Goal: Task Accomplishment & Management: Manage account settings

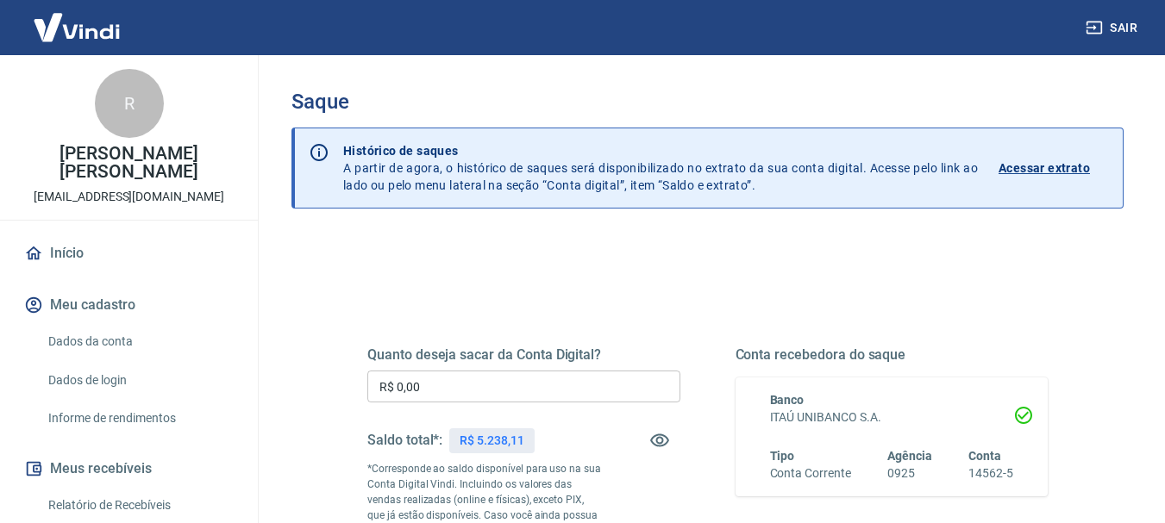
click at [430, 376] on input "R$ 0,00" at bounding box center [523, 387] width 313 height 32
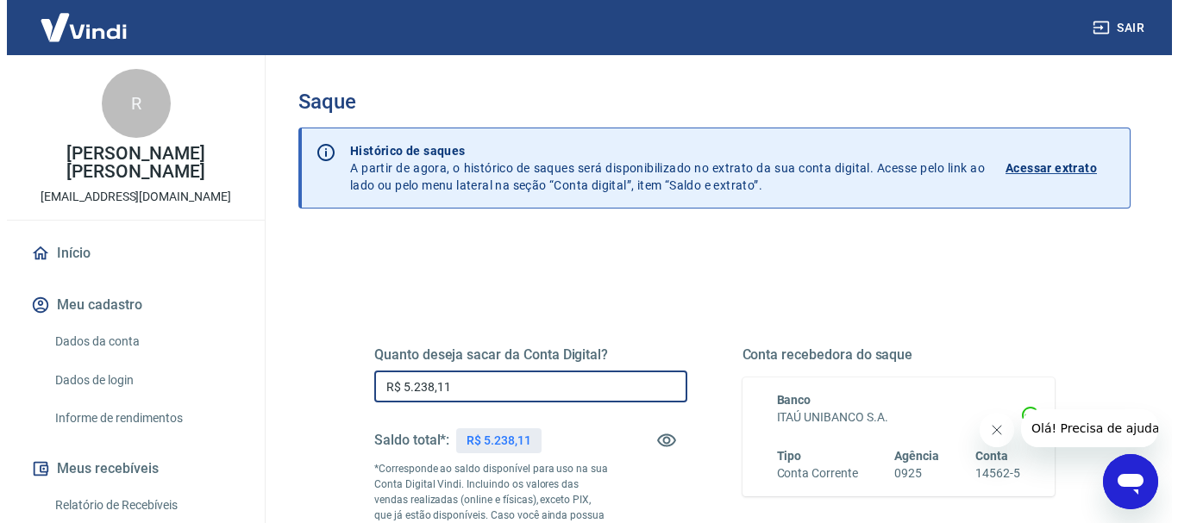
scroll to position [172, 0]
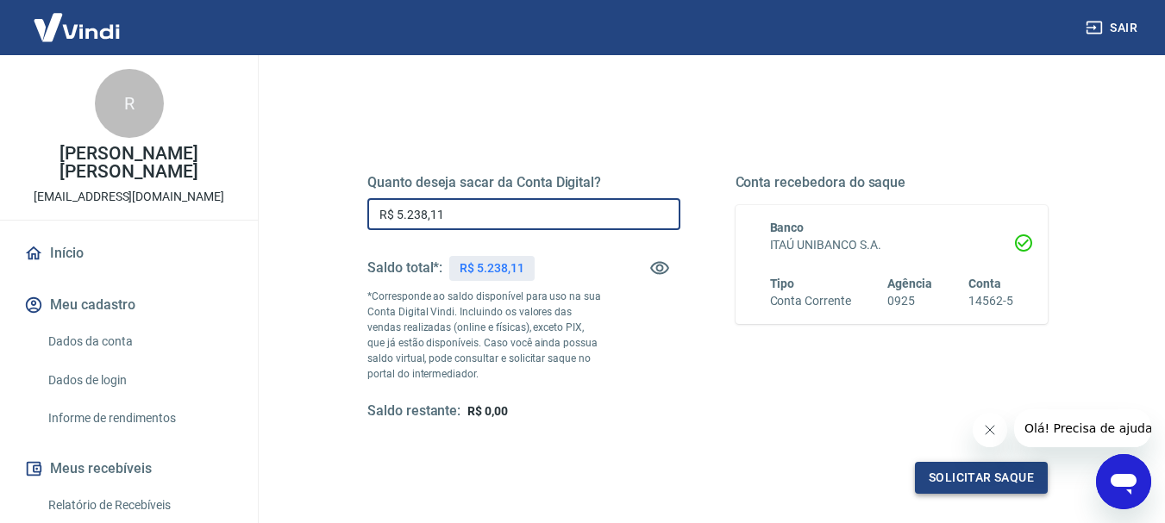
type input "R$ 5.238,11"
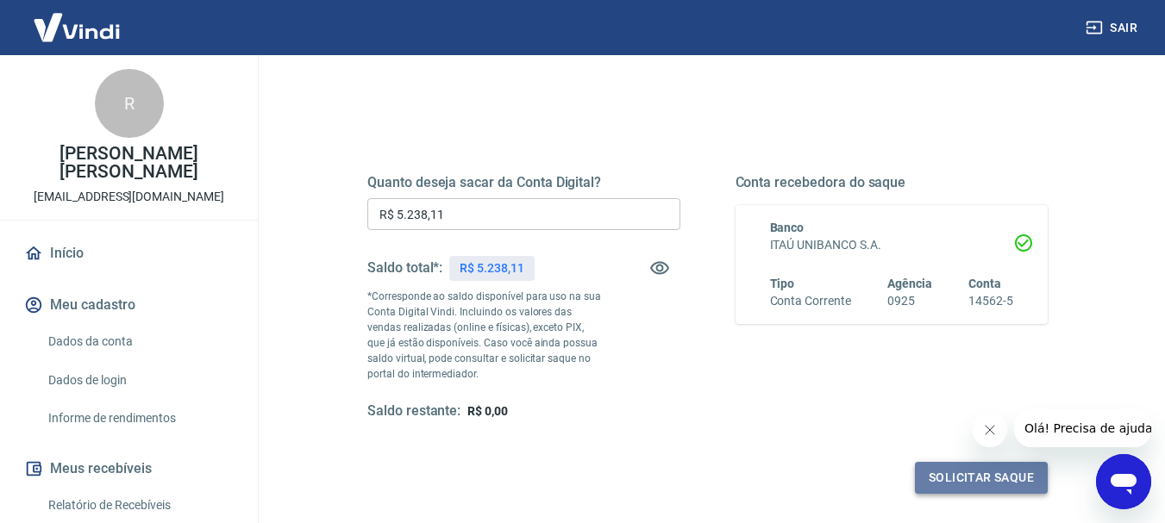
click at [995, 479] on button "Solicitar saque" at bounding box center [981, 478] width 133 height 32
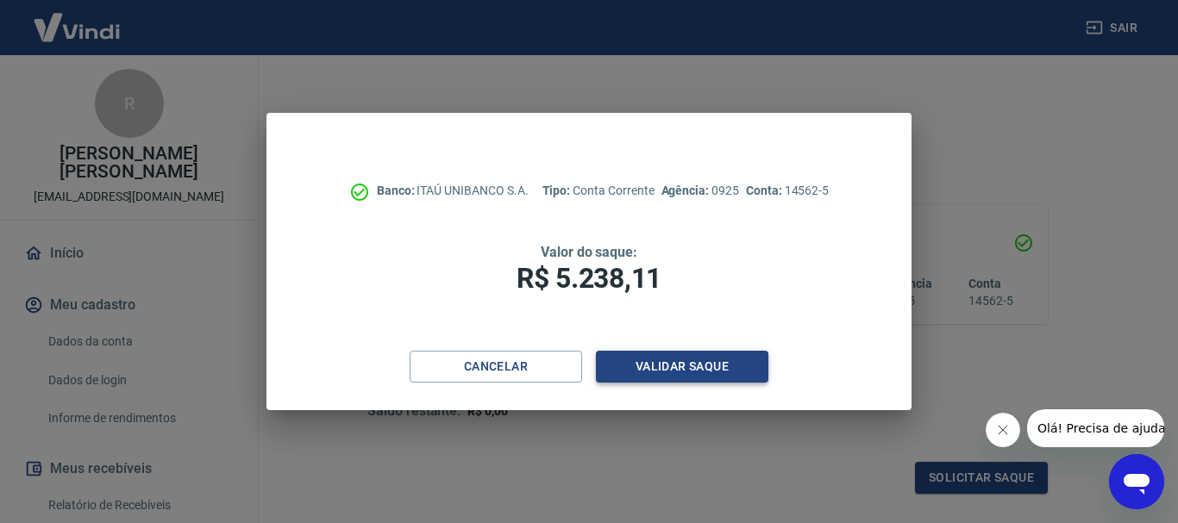
click at [695, 359] on button "Validar saque" at bounding box center [682, 367] width 172 height 32
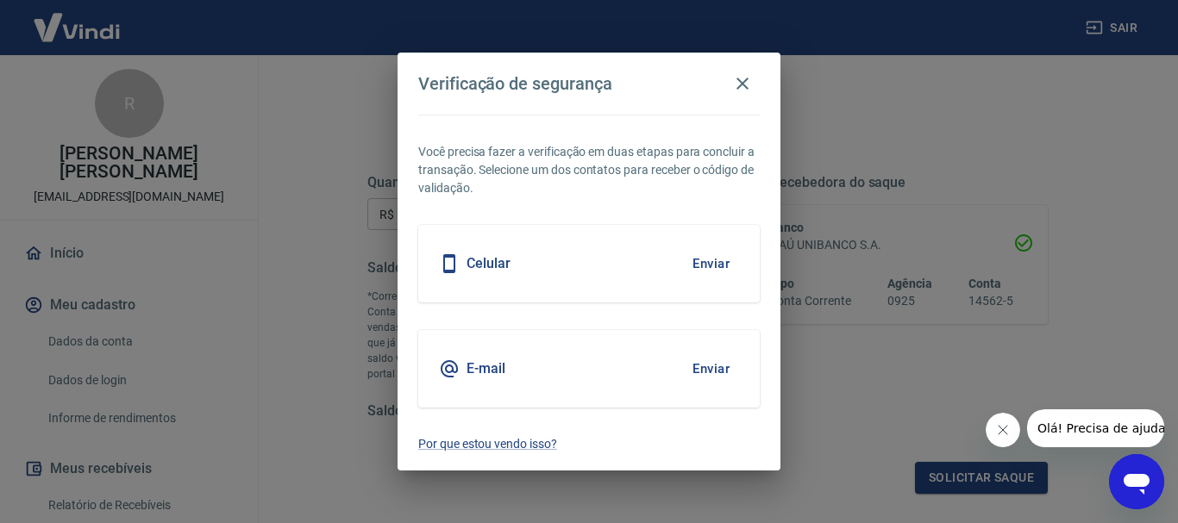
click at [707, 267] on button "Enviar" at bounding box center [711, 264] width 56 height 36
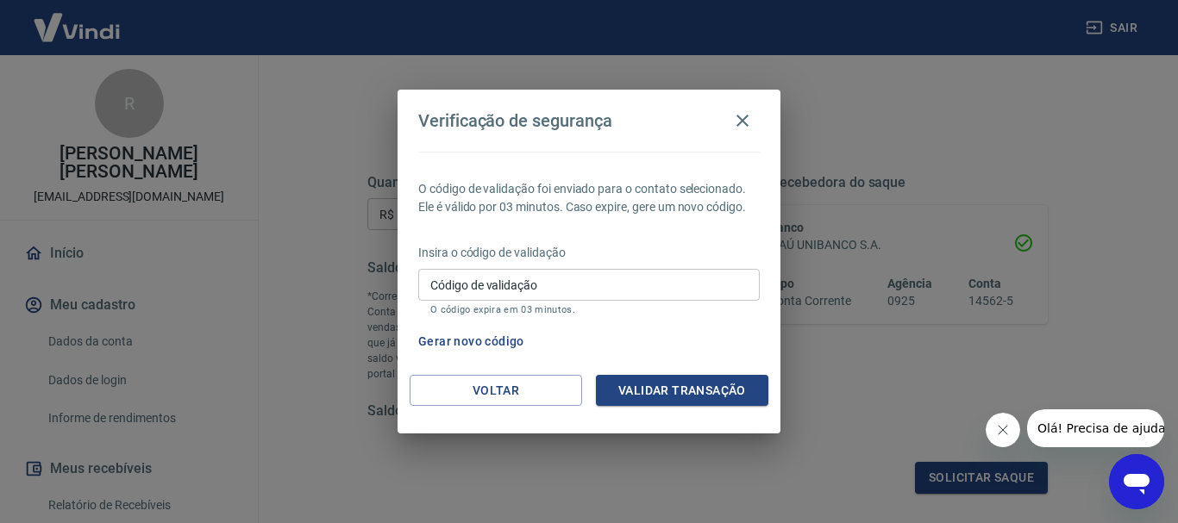
click at [503, 291] on input "Código de validação" at bounding box center [588, 285] width 341 height 32
click at [702, 338] on div "Gerar novo código" at bounding box center [585, 342] width 348 height 32
click at [489, 393] on button "Voltar" at bounding box center [495, 391] width 172 height 32
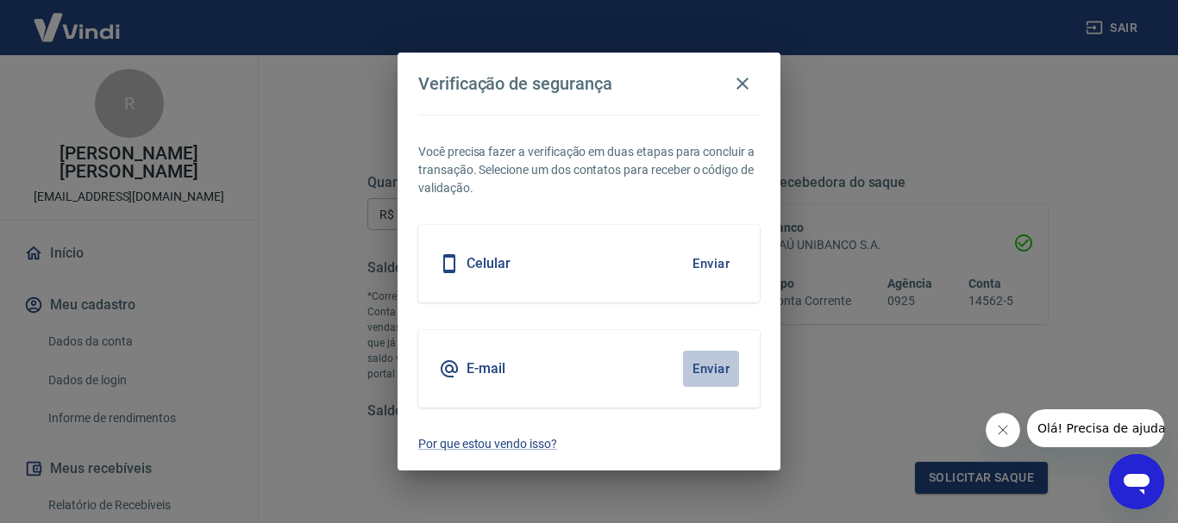
click at [703, 367] on button "Enviar" at bounding box center [711, 369] width 56 height 36
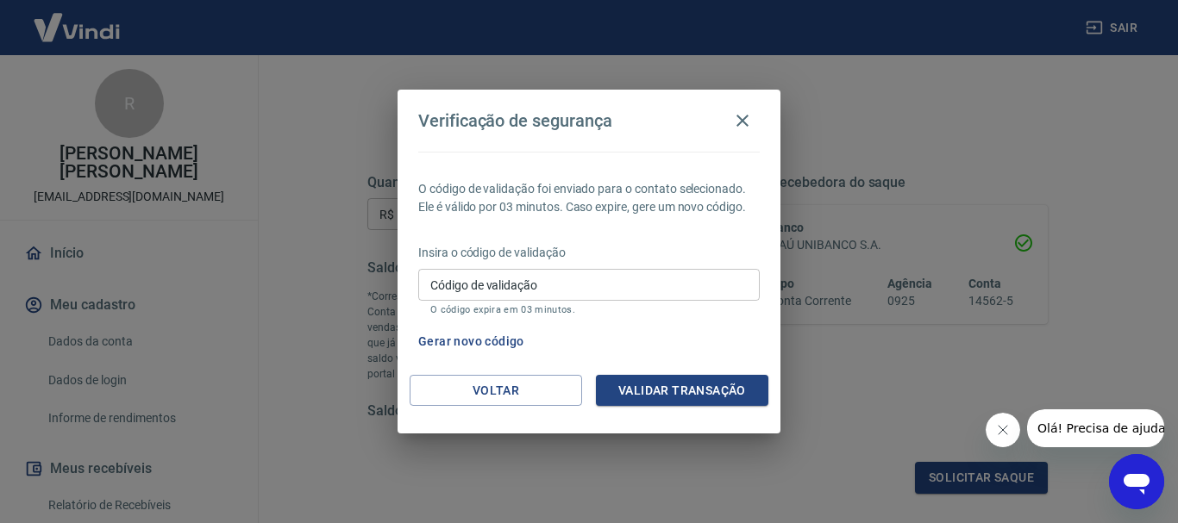
click at [530, 291] on div "Código de validação Código de validação O código expira em 03 minutos." at bounding box center [588, 292] width 341 height 47
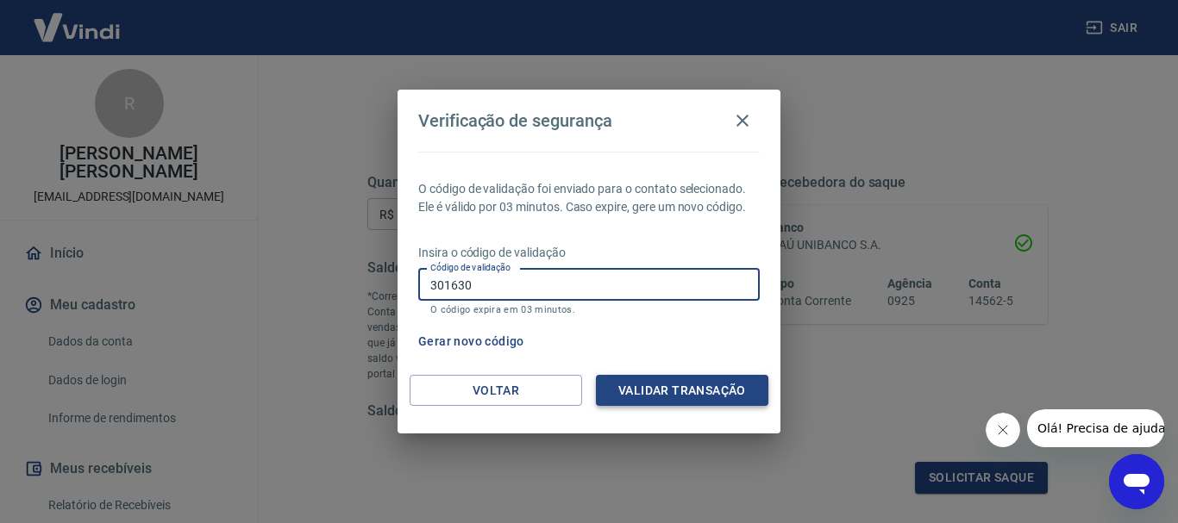
type input "301630"
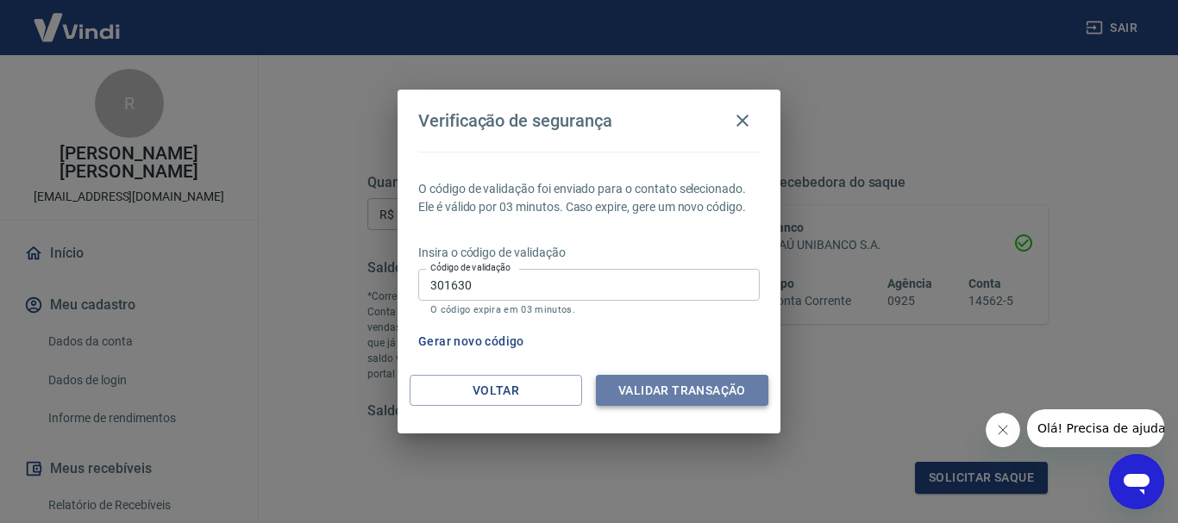
click at [669, 391] on button "Validar transação" at bounding box center [682, 391] width 172 height 32
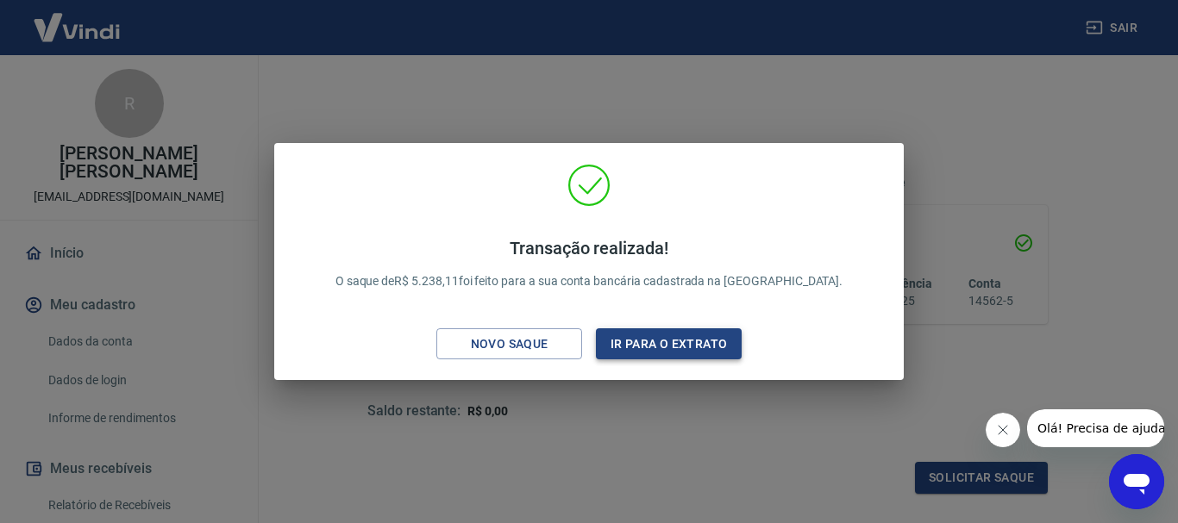
click at [676, 352] on button "Ir para o extrato" at bounding box center [669, 344] width 146 height 32
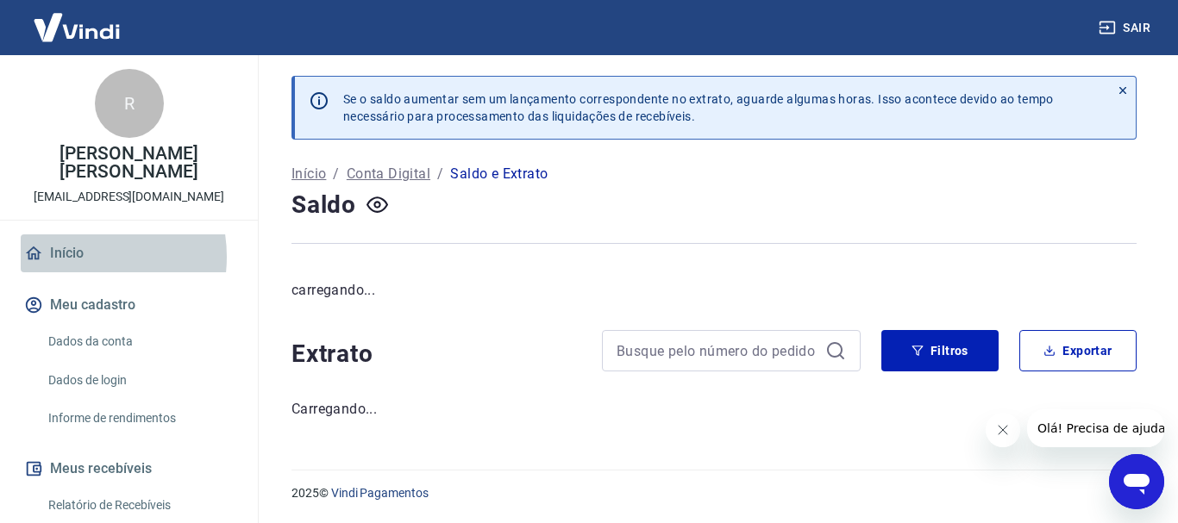
click at [71, 257] on link "Início" at bounding box center [129, 253] width 216 height 38
